Goal: Information Seeking & Learning: Learn about a topic

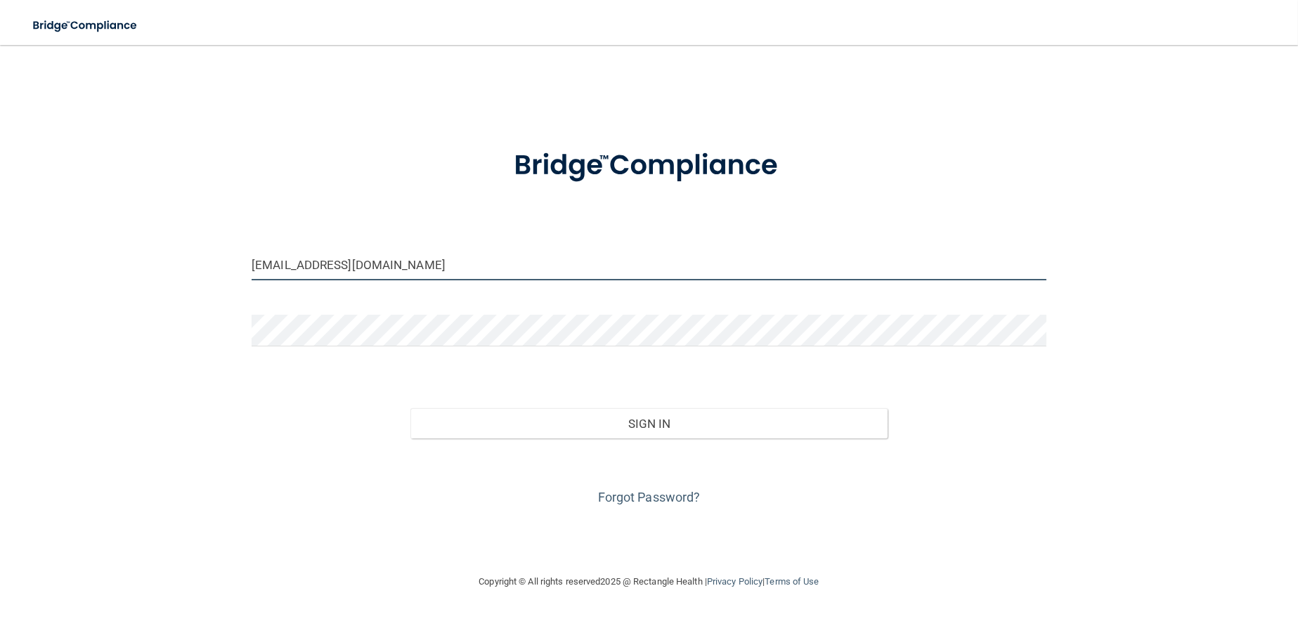
drag, startPoint x: 427, startPoint y: 273, endPoint x: 171, endPoint y: 221, distance: 261.6
click at [171, 221] on div "[EMAIL_ADDRESS][DOMAIN_NAME] Invalid email/password. You don't have permission …" at bounding box center [649, 309] width 1242 height 500
type input "[EMAIL_ADDRESS][DOMAIN_NAME]"
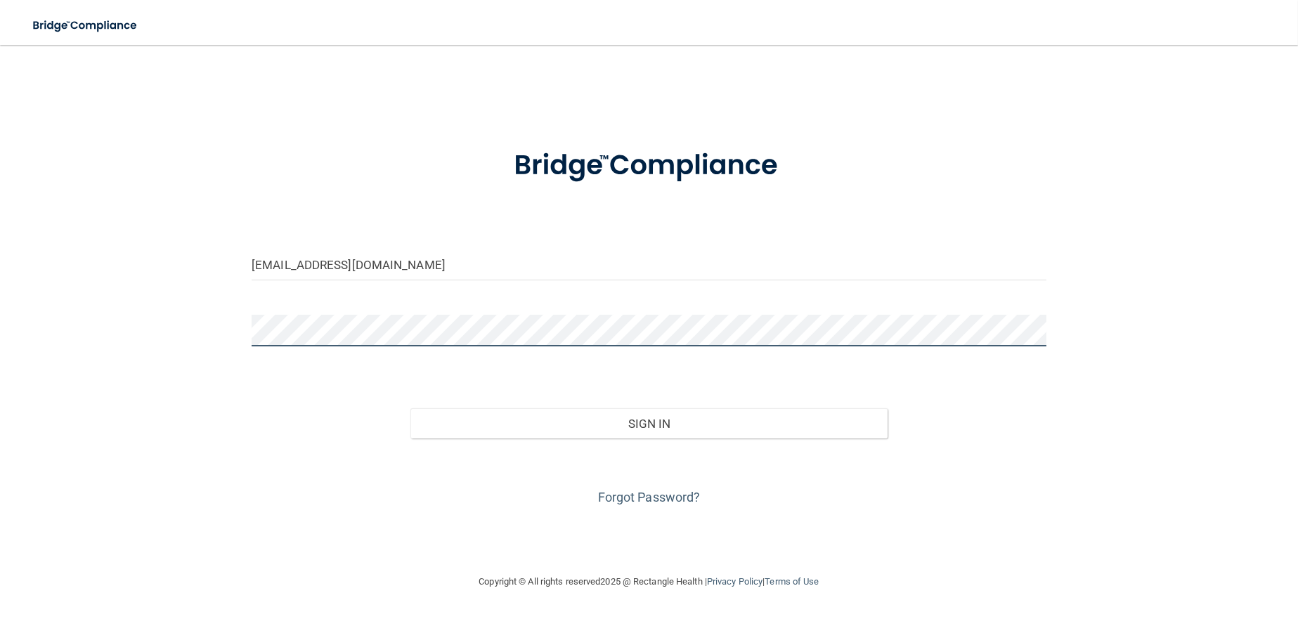
click at [410, 408] on button "Sign In" at bounding box center [648, 423] width 477 height 31
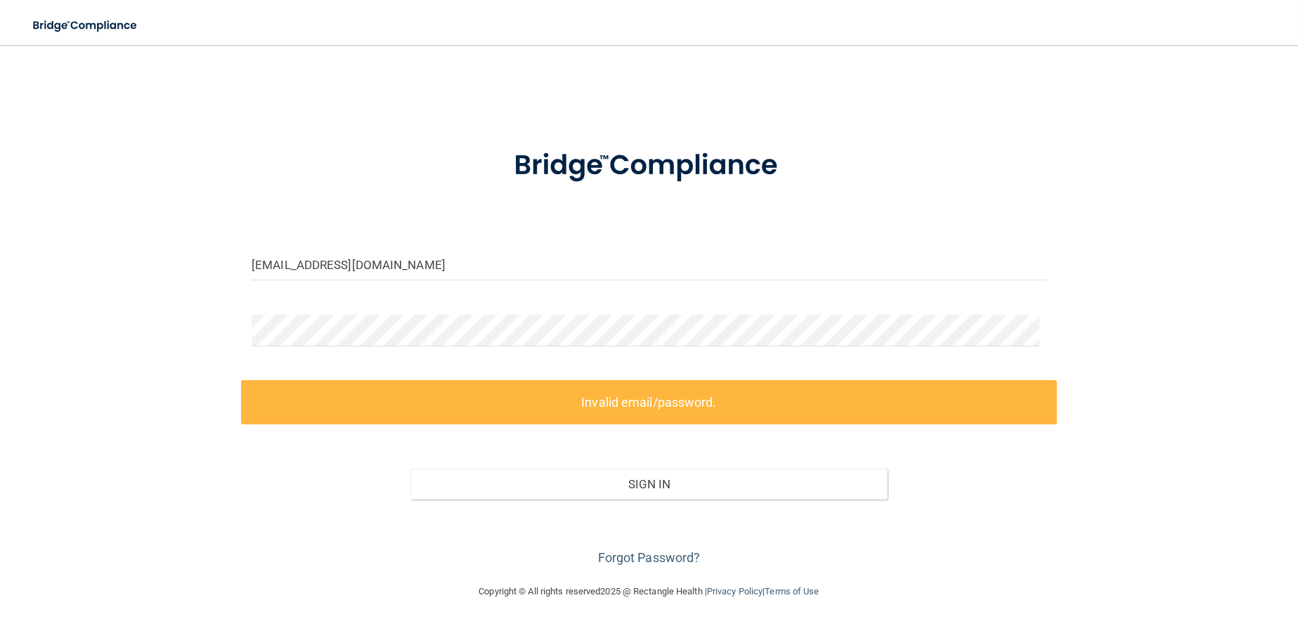
click at [595, 412] on label "Invalid email/password." at bounding box center [649, 402] width 816 height 44
click at [149, 299] on div "[EMAIL_ADDRESS][DOMAIN_NAME] Invalid email/password. You don't have permission …" at bounding box center [649, 314] width 1242 height 510
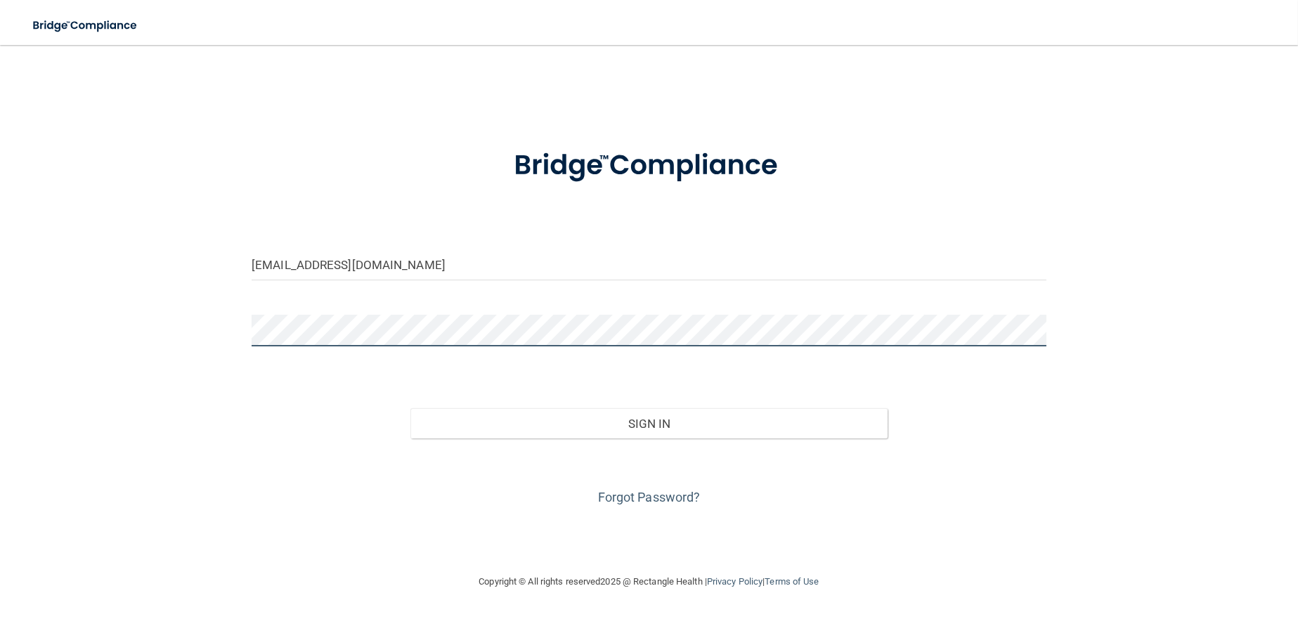
click at [410, 408] on button "Sign In" at bounding box center [648, 423] width 477 height 31
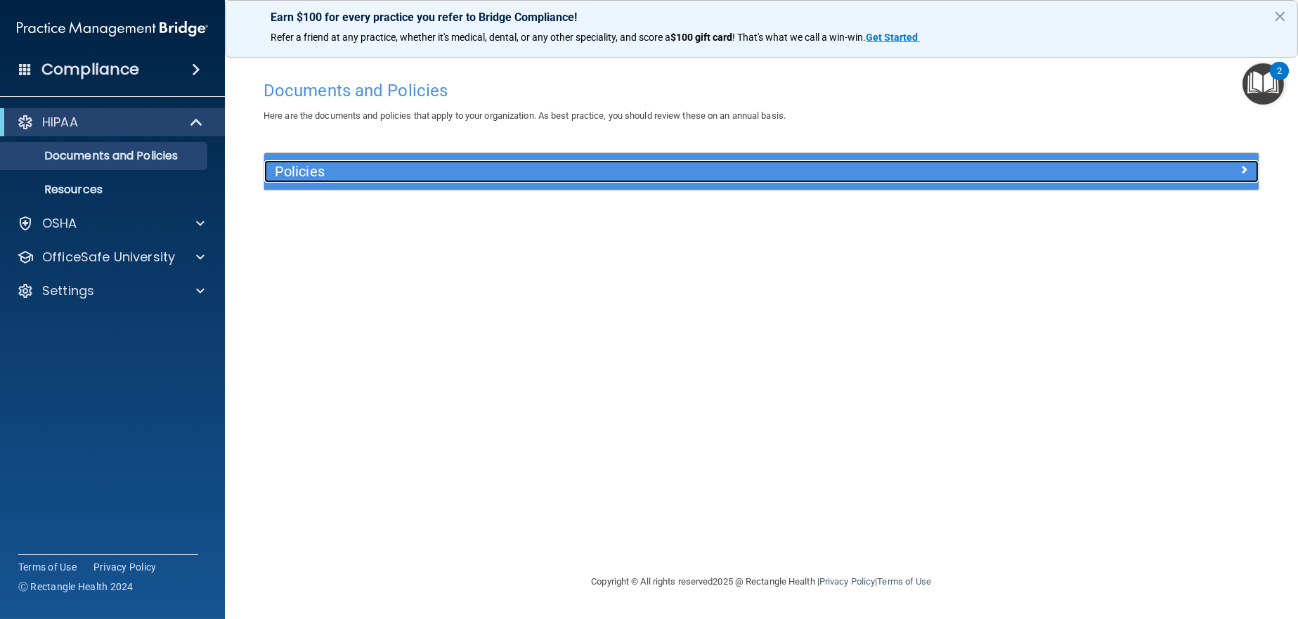
click at [446, 169] on h5 "Policies" at bounding box center [637, 171] width 725 height 15
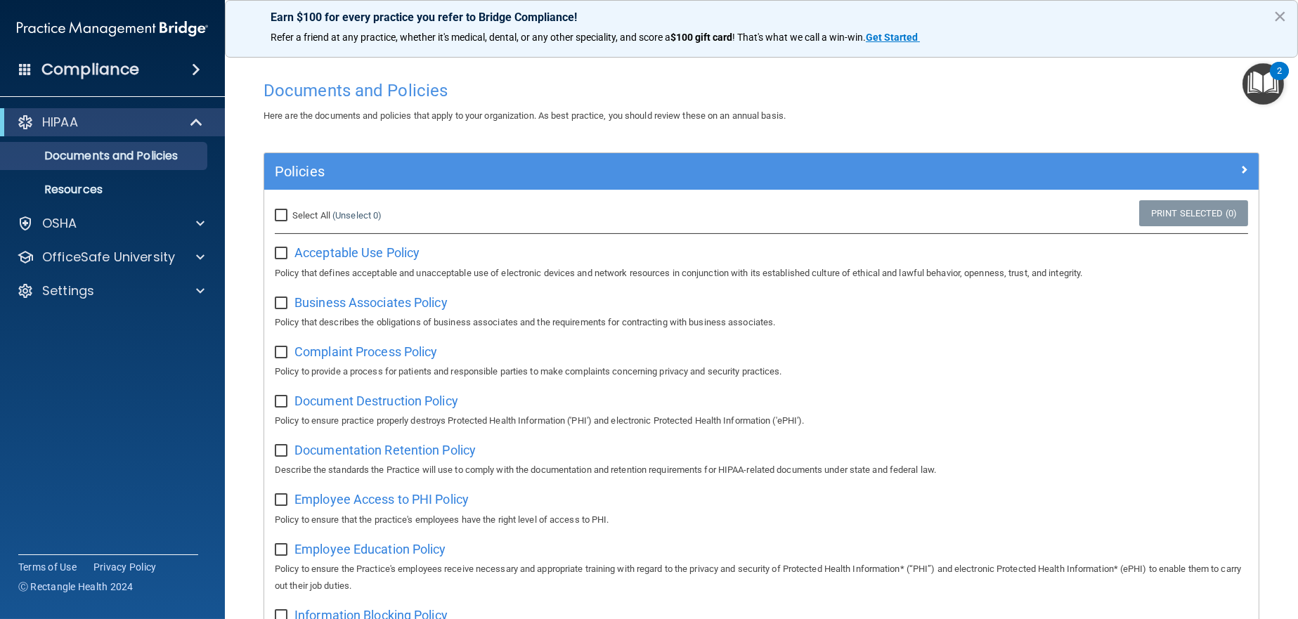
click at [137, 76] on h4 "Compliance" at bounding box center [90, 70] width 98 height 20
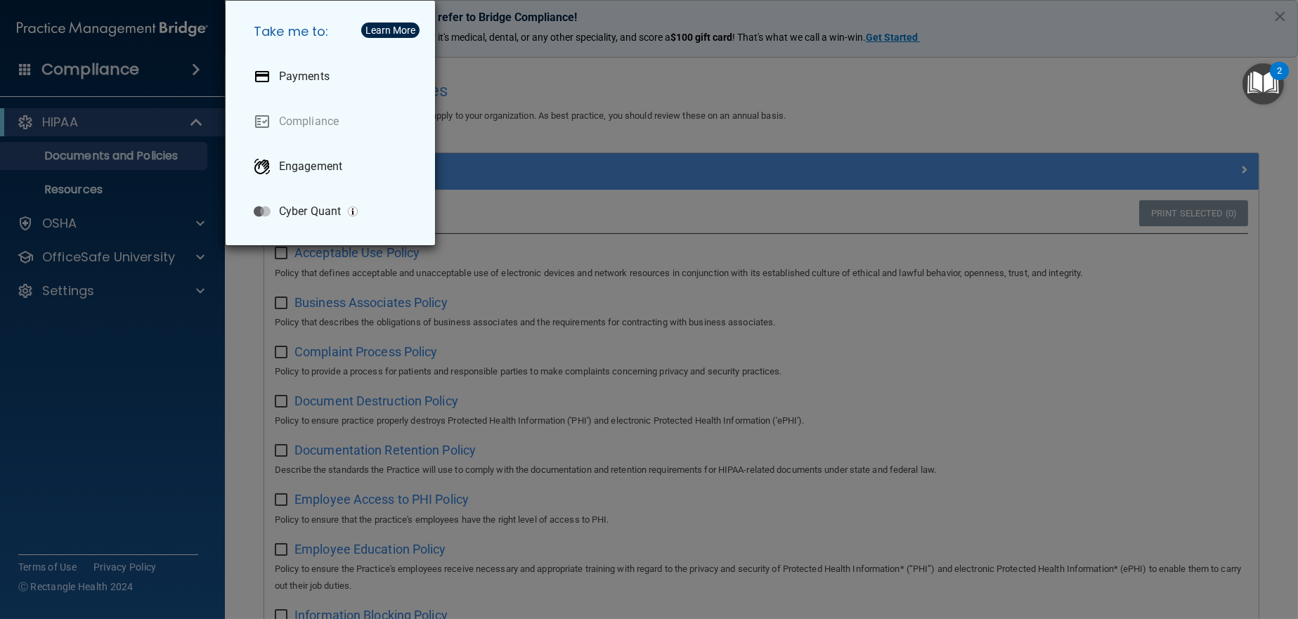
click at [153, 150] on div "Take me to: Payments Compliance Engagement Cyber Quant" at bounding box center [649, 309] width 1298 height 619
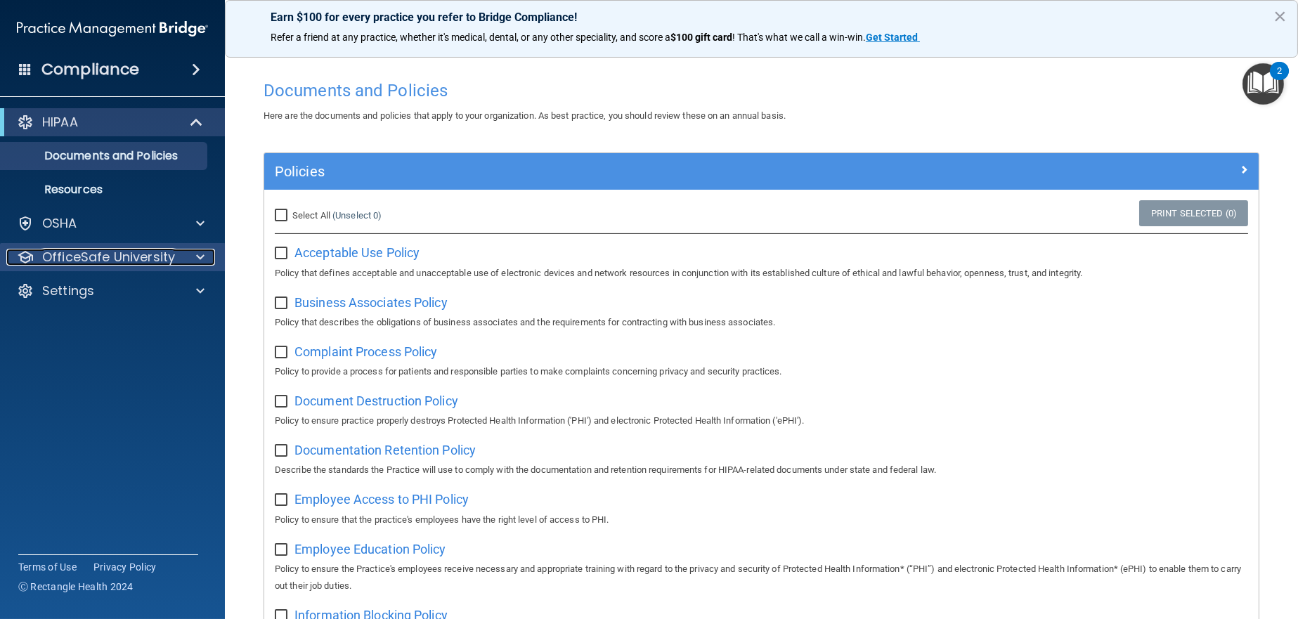
click at [116, 252] on p "OfficeSafe University" at bounding box center [108, 257] width 133 height 17
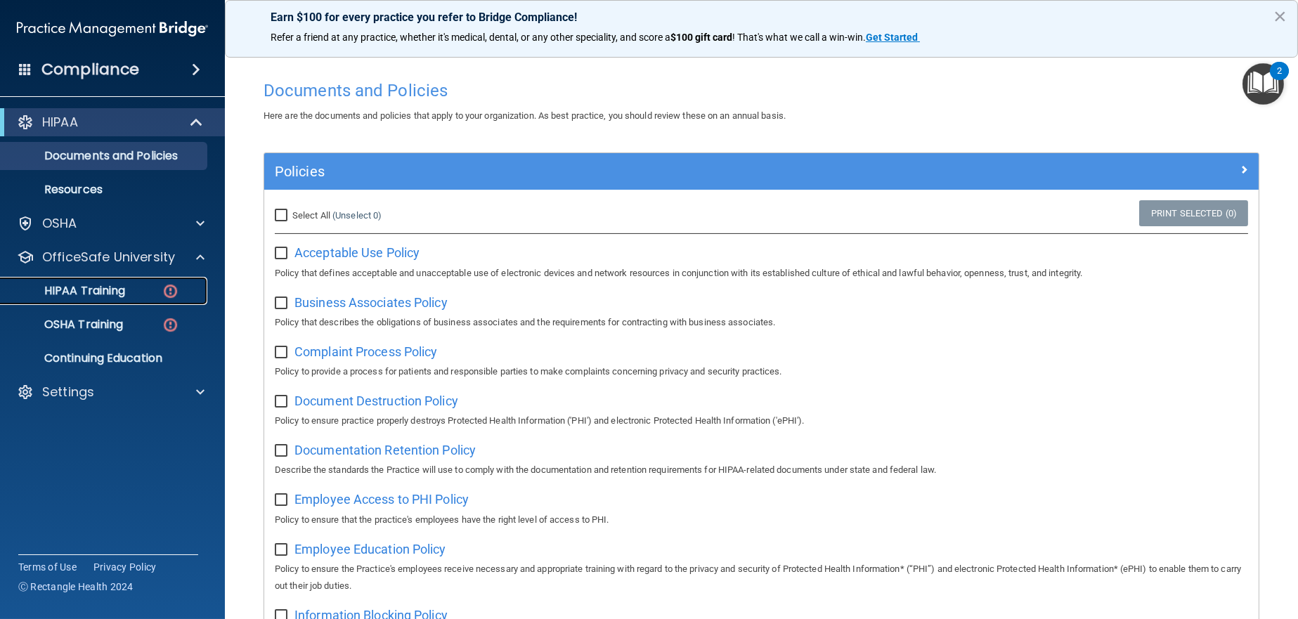
click at [122, 290] on p "HIPAA Training" at bounding box center [67, 291] width 116 height 14
